Goal: Task Accomplishment & Management: Manage account settings

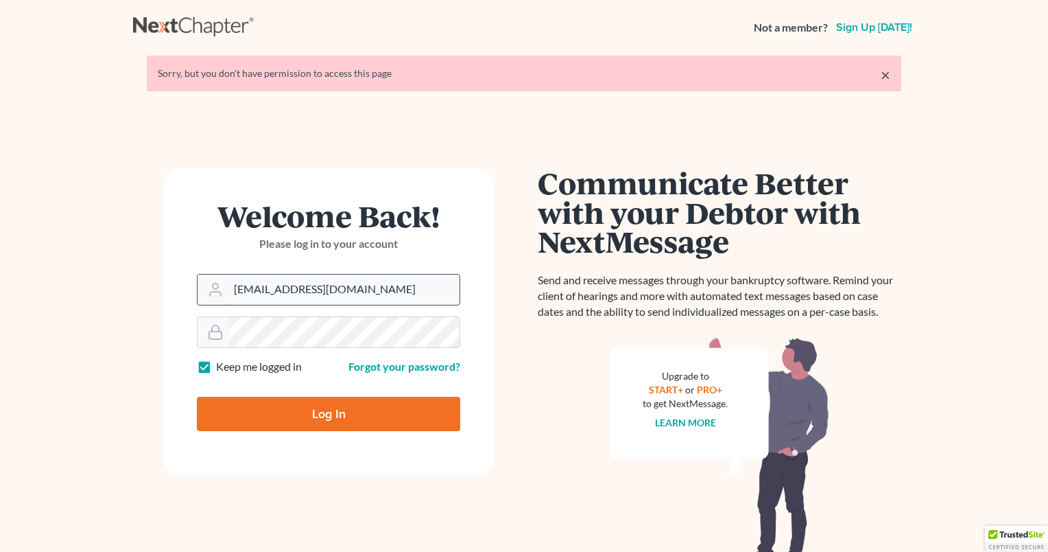
click at [364, 288] on input "[EMAIL_ADDRESS][DOMAIN_NAME]" at bounding box center [343, 289] width 231 height 30
type input "[PERSON_NAME][EMAIL_ADDRESS][DOMAIN_NAME]"
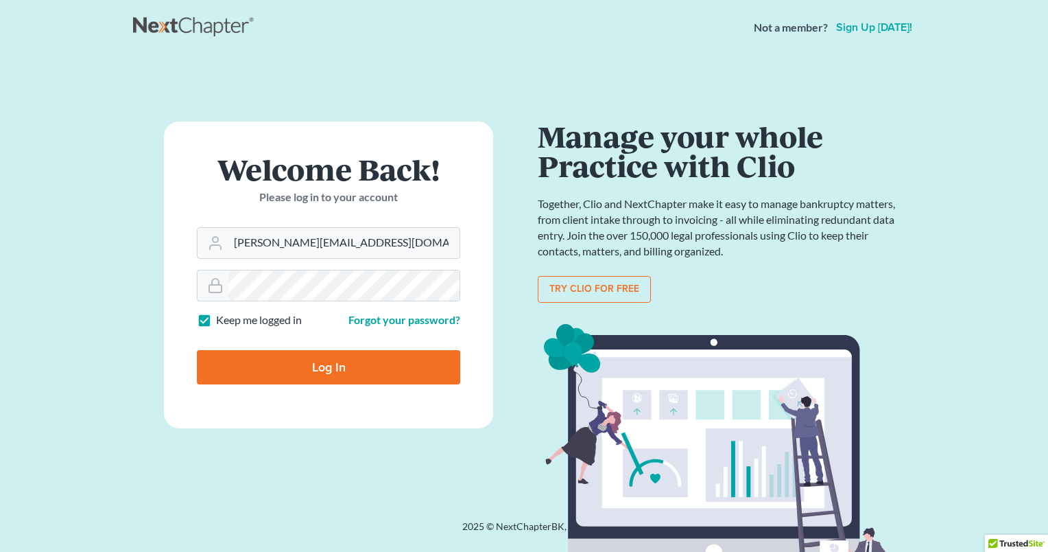
click at [322, 360] on input "Log In" at bounding box center [328, 367] width 263 height 34
type input "Thinking..."
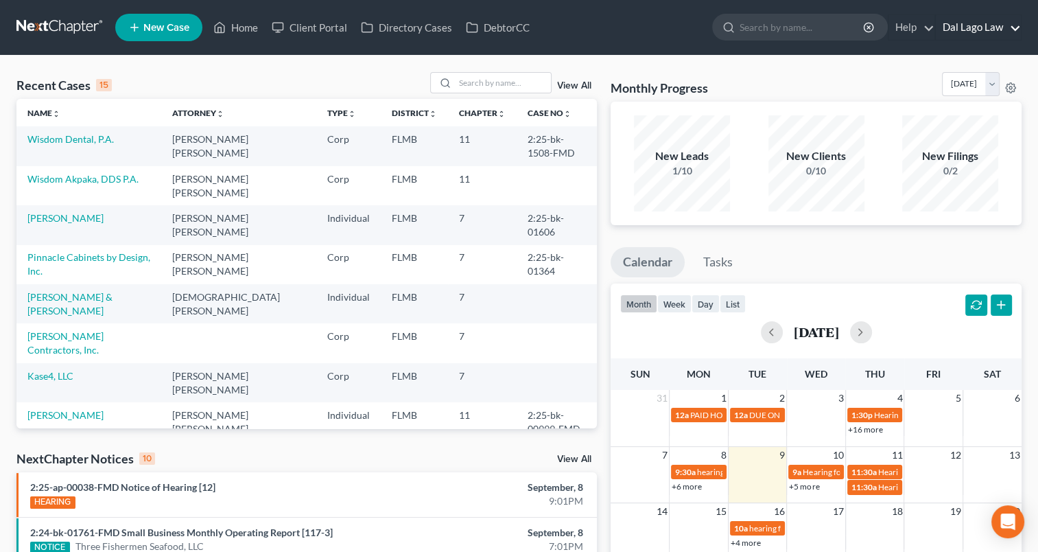
click at [1016, 26] on link "Dal Lago Law" at bounding box center [978, 27] width 85 height 25
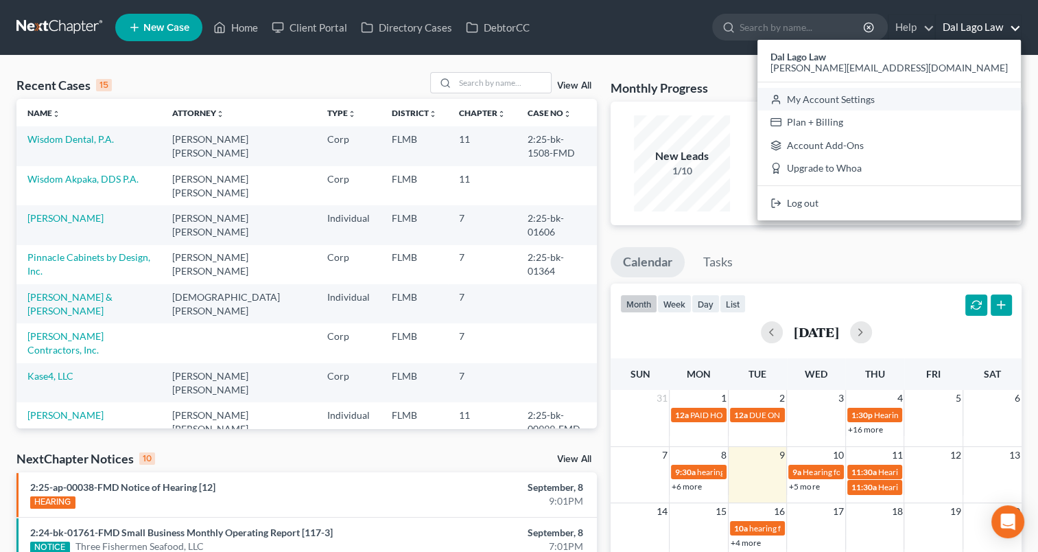
click at [970, 96] on link "My Account Settings" at bounding box center [889, 99] width 263 height 23
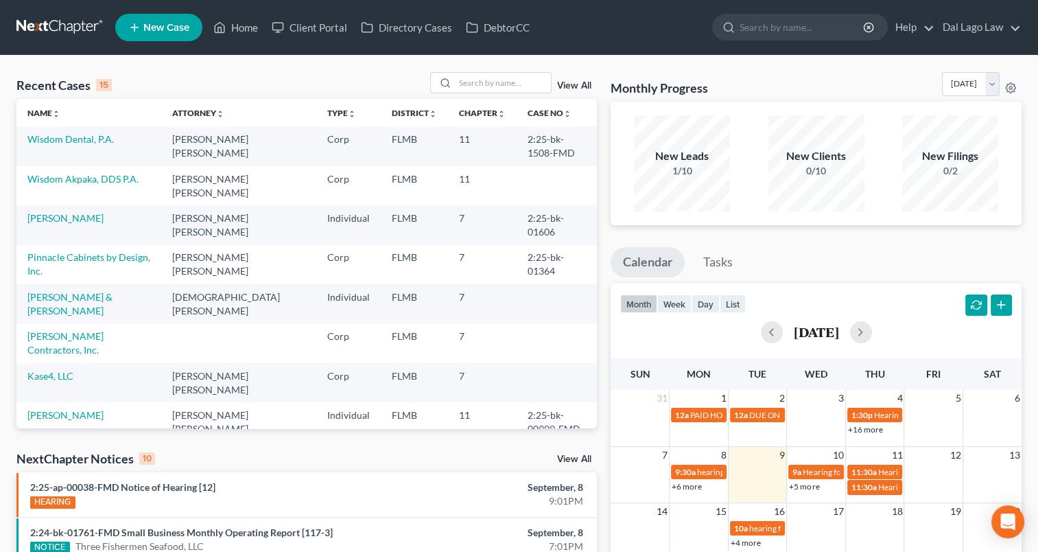
select select "15"
select select "24"
select select "9"
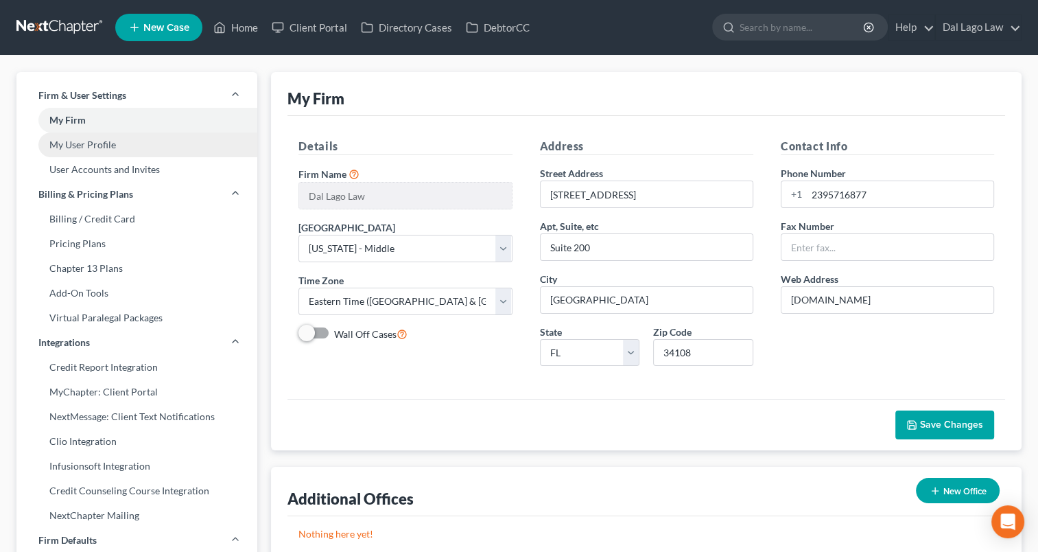
click at [145, 145] on link "My User Profile" at bounding box center [136, 144] width 241 height 25
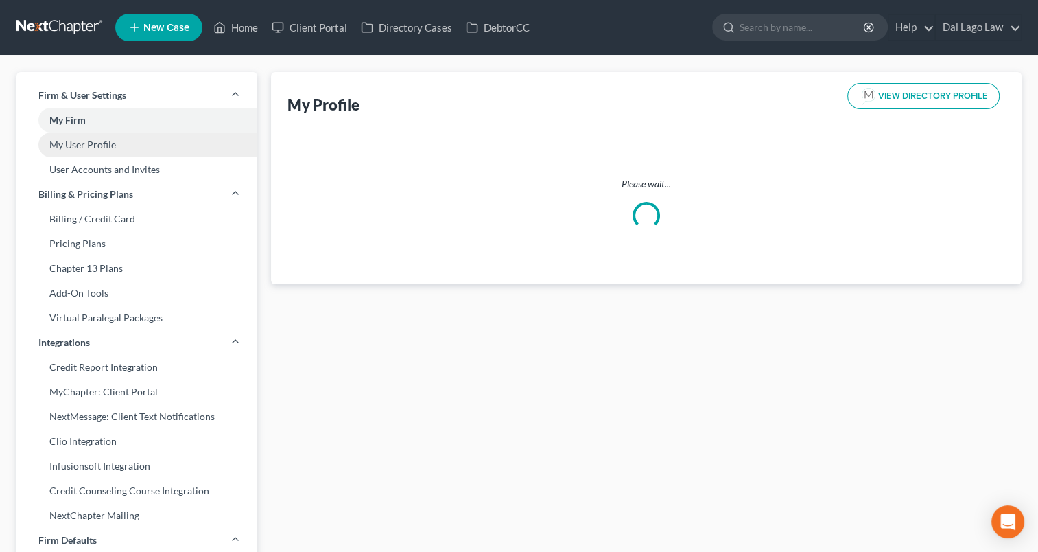
select select "9"
select select "15"
select select "attorney"
select select "0"
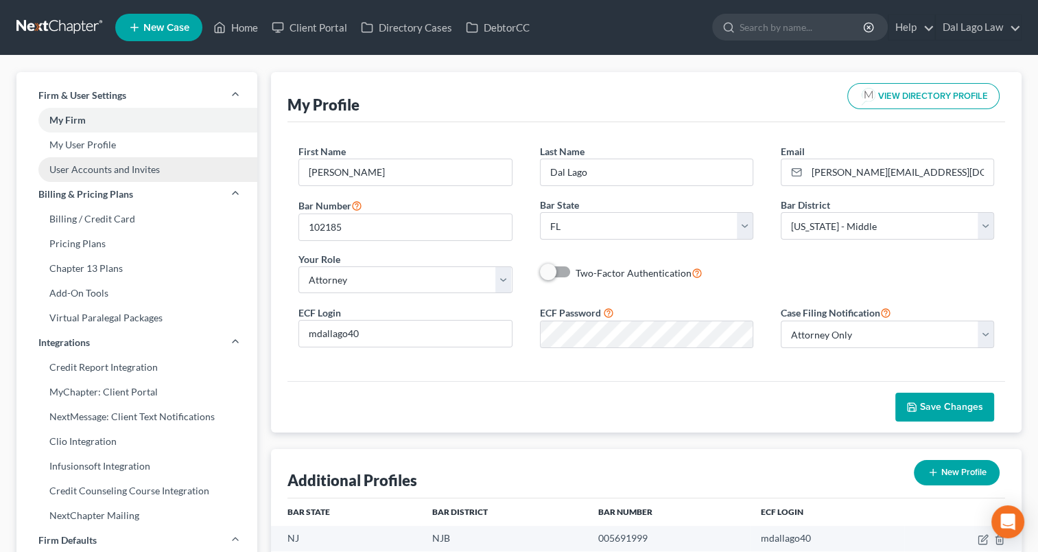
click at [151, 172] on link "User Accounts and Invites" at bounding box center [136, 169] width 241 height 25
select select "0"
select select "1"
select select "0"
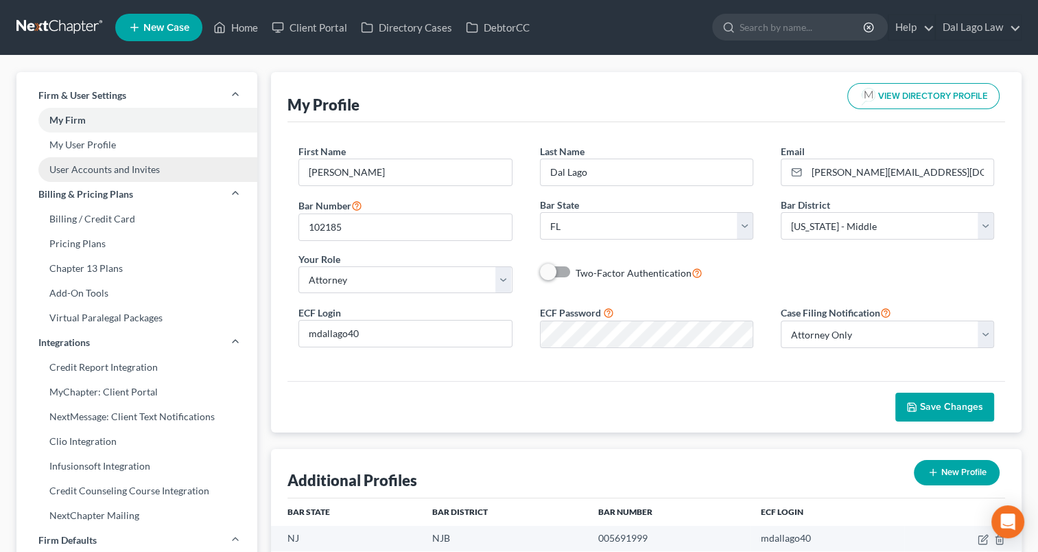
select select "1"
select select "2"
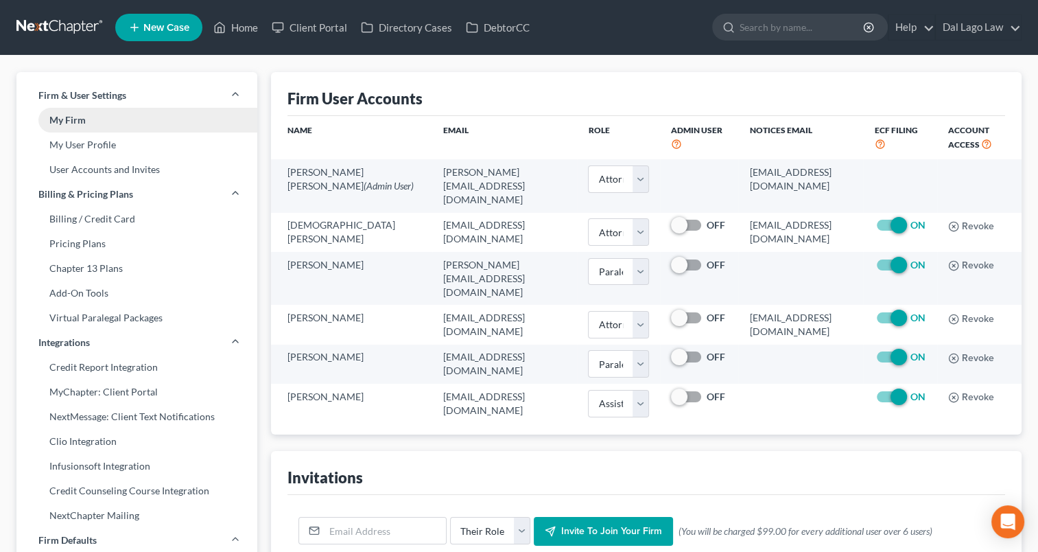
click at [86, 121] on link "My Firm" at bounding box center [136, 120] width 241 height 25
select select "15"
select select "24"
select select "9"
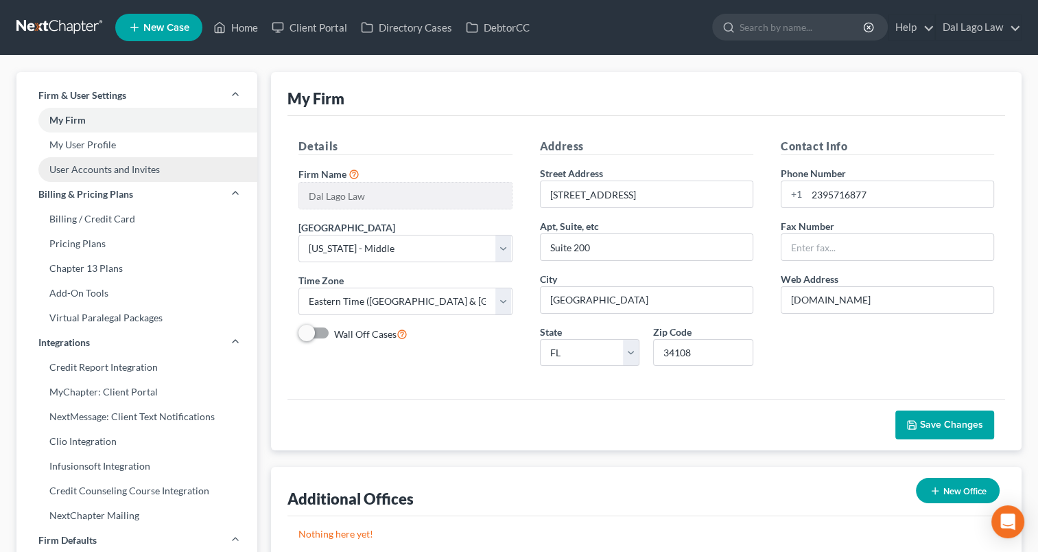
click at [132, 170] on link "User Accounts and Invites" at bounding box center [136, 169] width 241 height 25
select select "0"
select select "1"
select select "0"
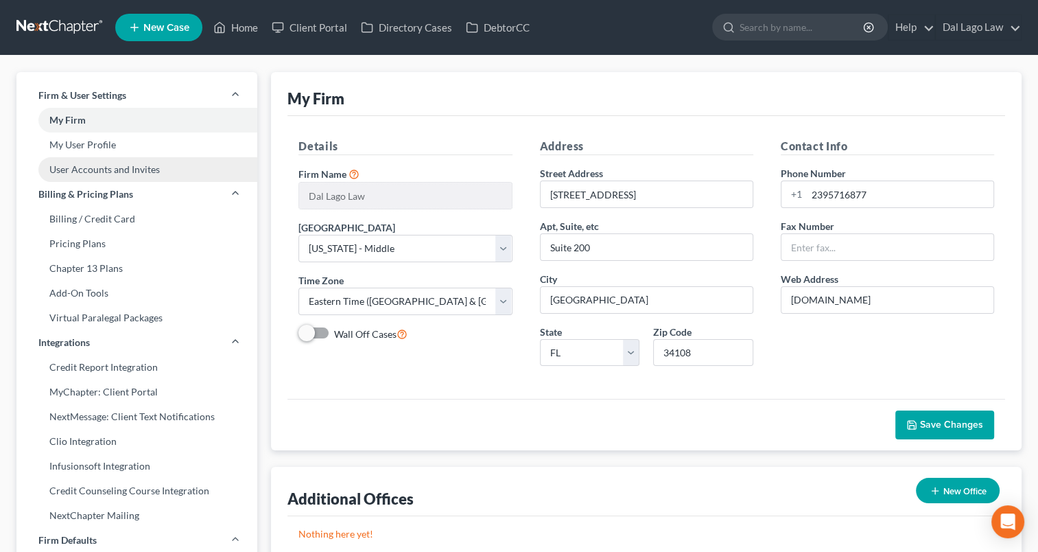
select select "1"
select select "2"
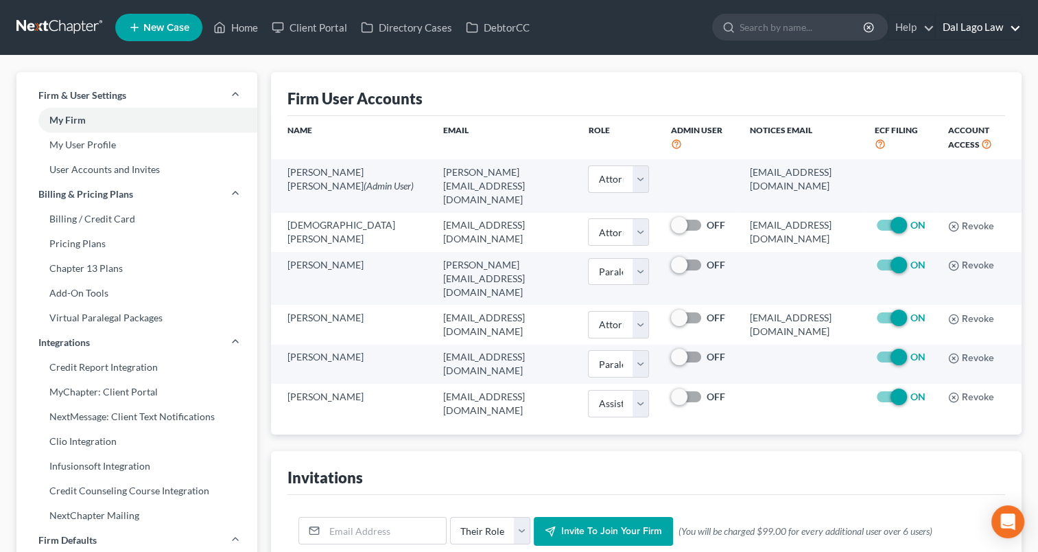
click at [1008, 25] on link "Dal Lago Law" at bounding box center [978, 27] width 85 height 25
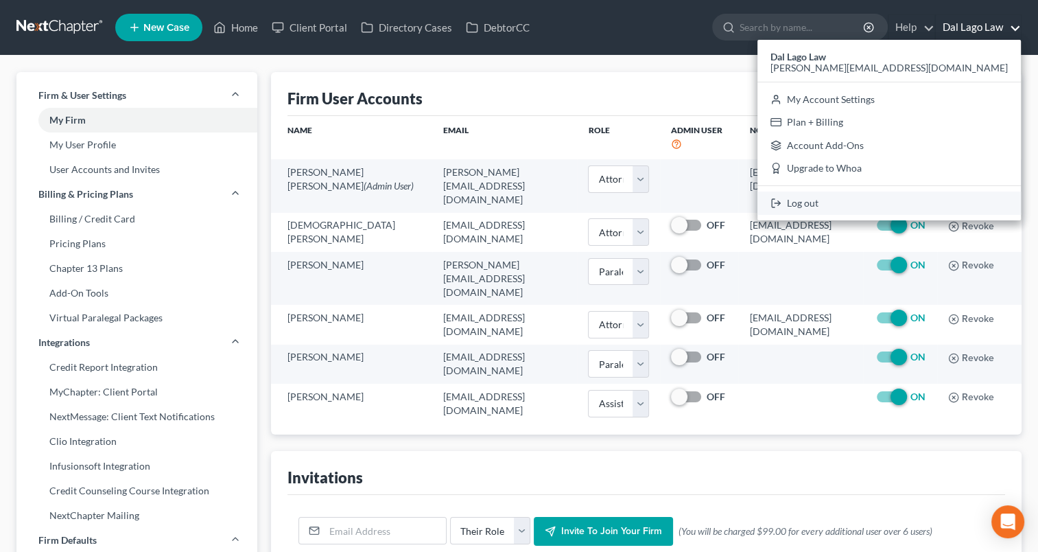
click at [941, 209] on link "Log out" at bounding box center [889, 202] width 263 height 23
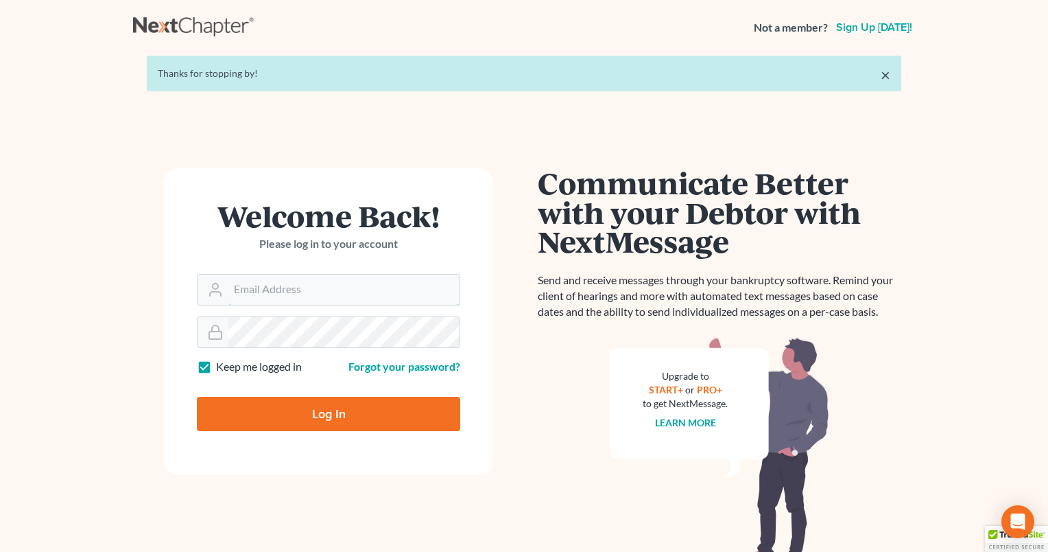
type input "[PERSON_NAME][EMAIL_ADDRESS][DOMAIN_NAME]"
